Goal: Transaction & Acquisition: Subscribe to service/newsletter

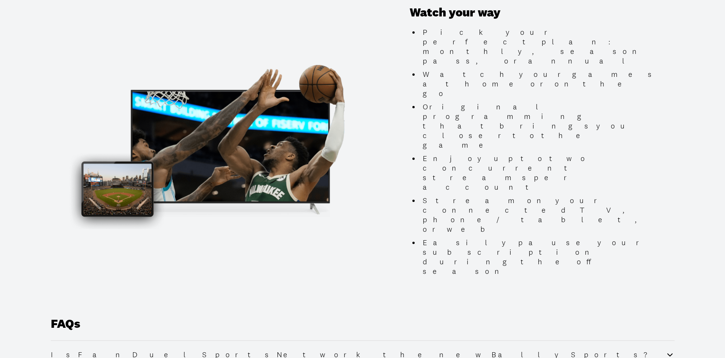
click at [257, 350] on div "Is FanDuel Sports Network the new Bally Sports?" at bounding box center [363, 354] width 624 height 9
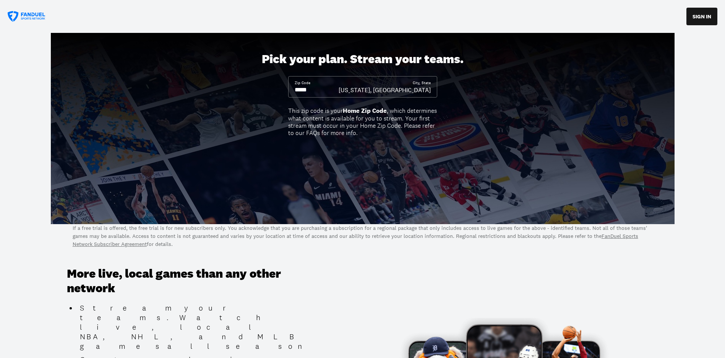
click at [305, 90] on input at bounding box center [317, 90] width 44 height 8
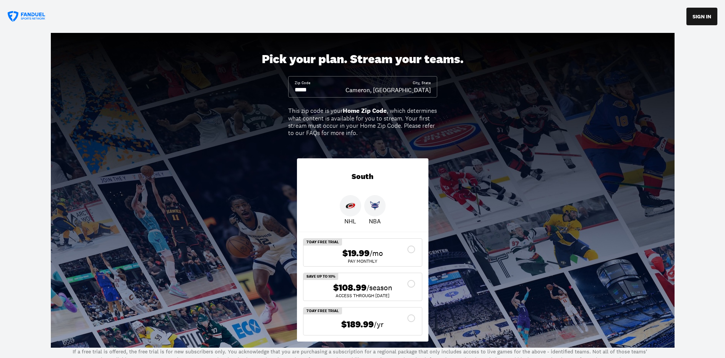
type input "*****"
click at [413, 158] on div "South NHL NBA 7 Day Free Trial $19.99 /mo Pay Monthly Save Up To 10% $108.99 /s…" at bounding box center [363, 247] width 144 height 202
click at [351, 205] on img at bounding box center [351, 206] width 10 height 10
click at [373, 206] on img at bounding box center [375, 206] width 10 height 10
